Goal: Navigation & Orientation: Find specific page/section

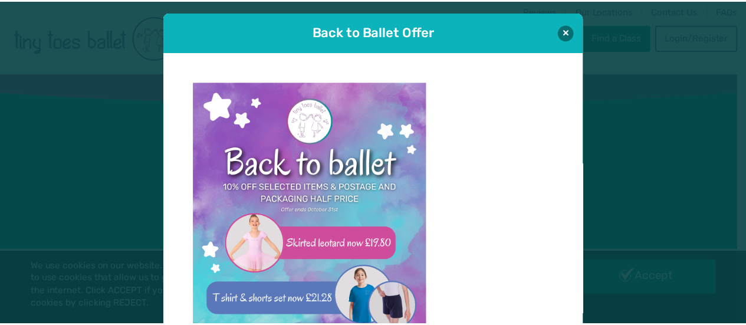
scroll to position [12, 0]
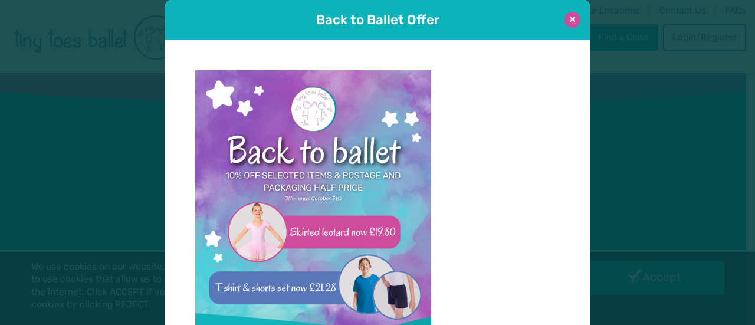
click at [566, 17] on button at bounding box center [573, 20] width 16 height 16
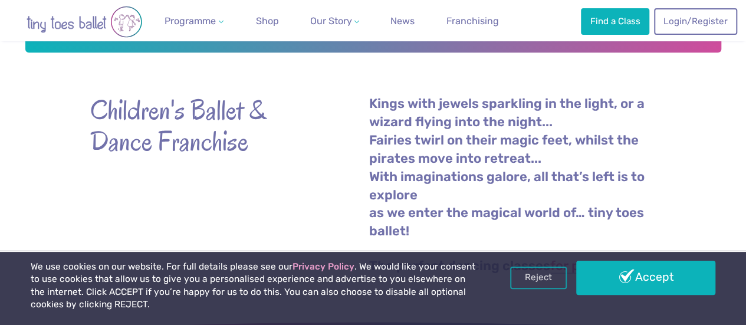
scroll to position [354, 0]
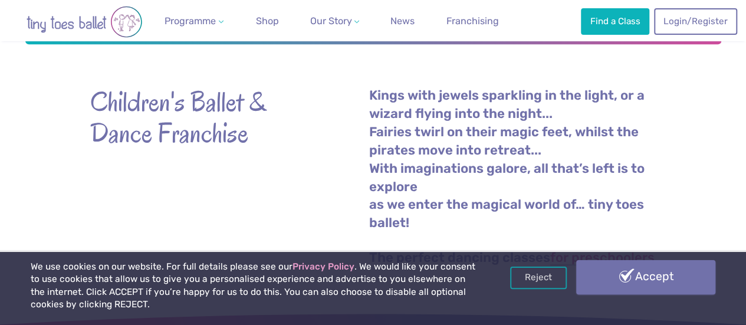
click at [645, 285] on link "Accept" at bounding box center [645, 277] width 139 height 34
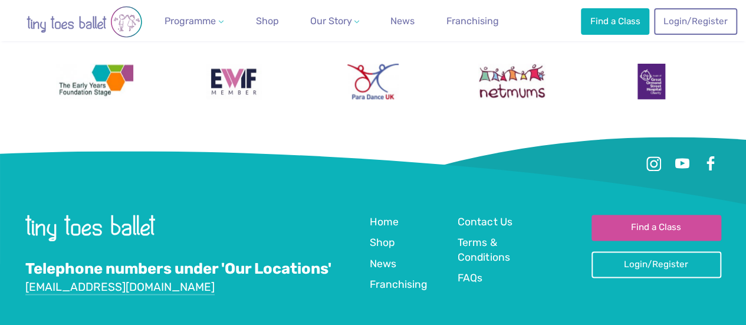
scroll to position [3058, 0]
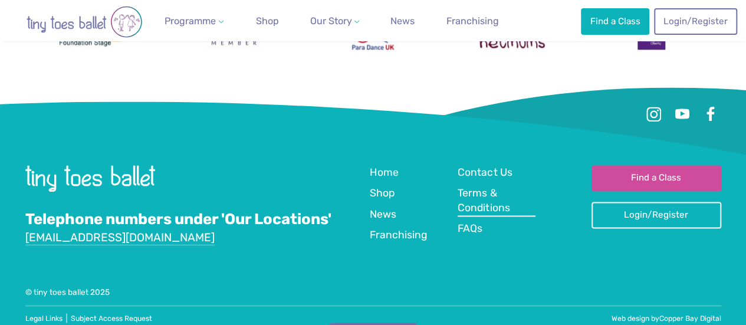
click at [480, 188] on span "Terms & Conditions" at bounding box center [484, 200] width 52 height 27
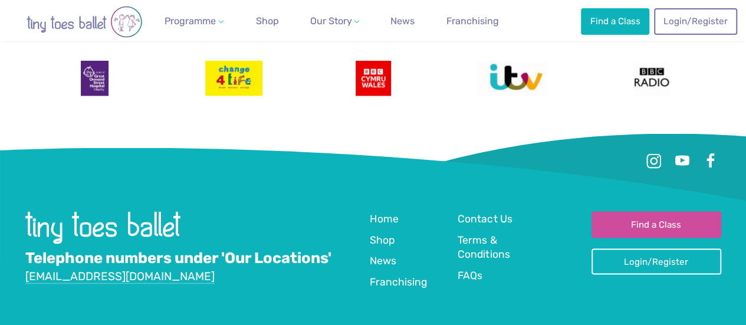
scroll to position [3358, 0]
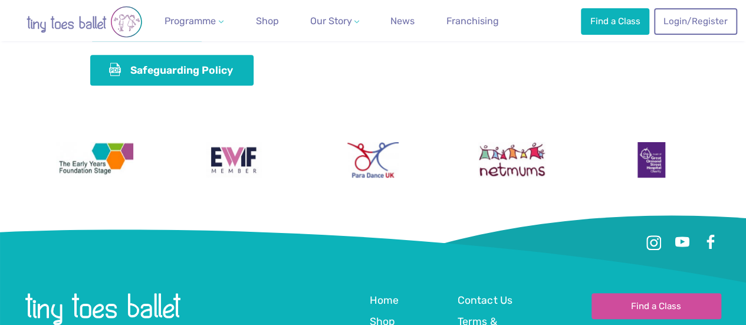
scroll to position [236, 0]
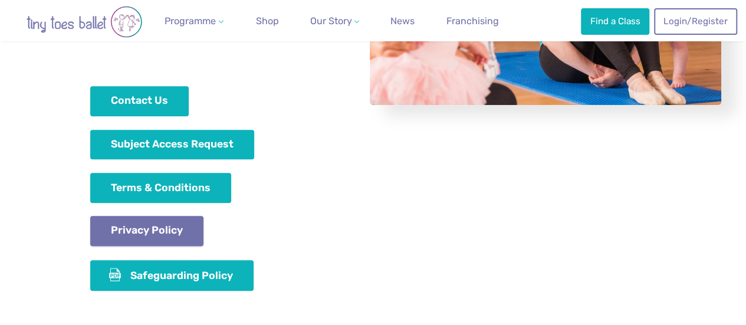
click at [145, 237] on link "Privacy Policy" at bounding box center [147, 231] width 114 height 30
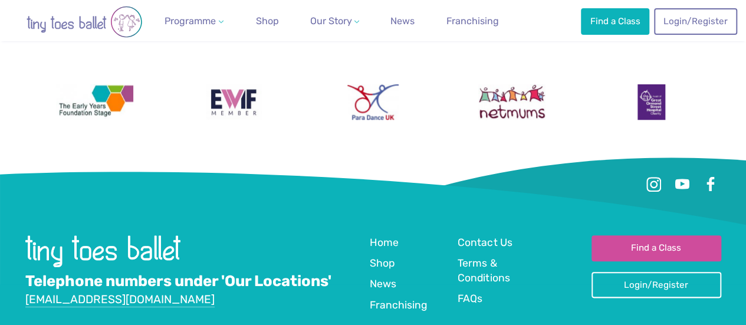
scroll to position [5064, 0]
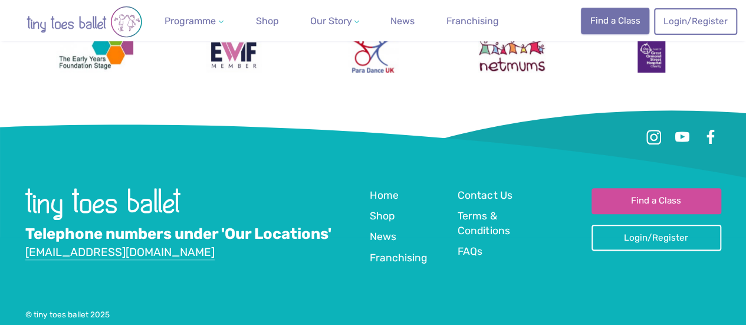
click at [604, 18] on link "Find a Class" at bounding box center [615, 21] width 68 height 26
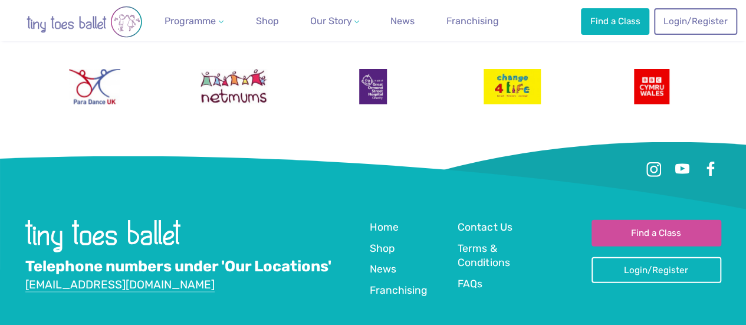
scroll to position [3726, 0]
